Goal: Check status

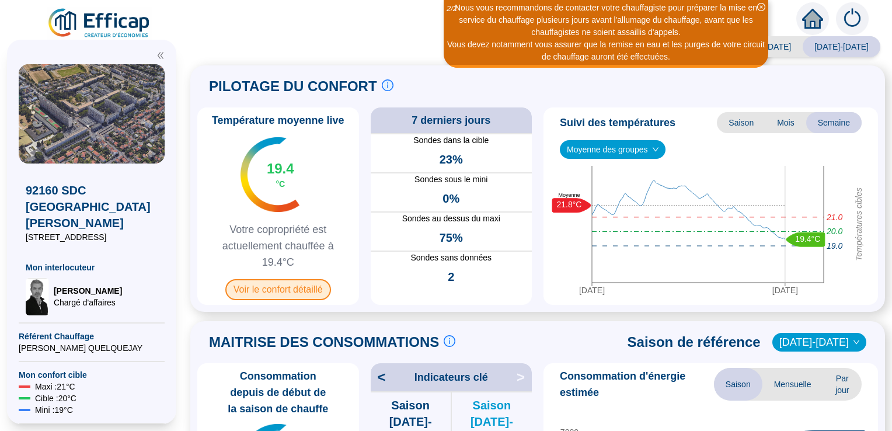
click at [274, 293] on span "Voir le confort détaillé" at bounding box center [278, 289] width 106 height 21
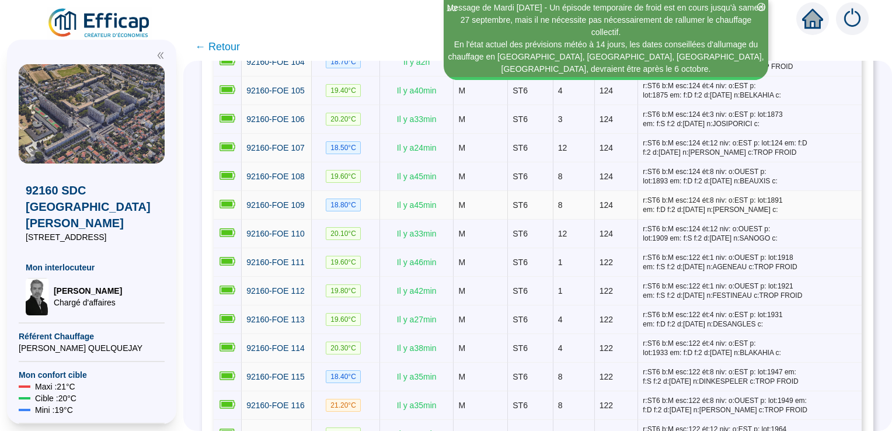
scroll to position [3148, 0]
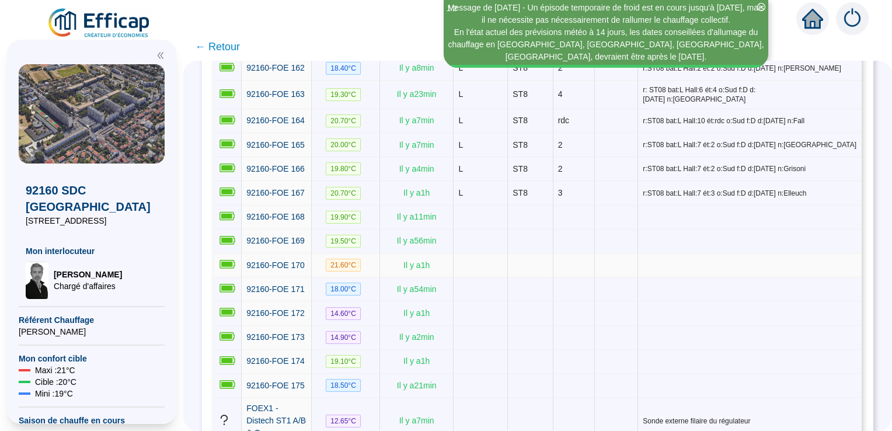
scroll to position [4658, 0]
